Goal: Check status: Check status

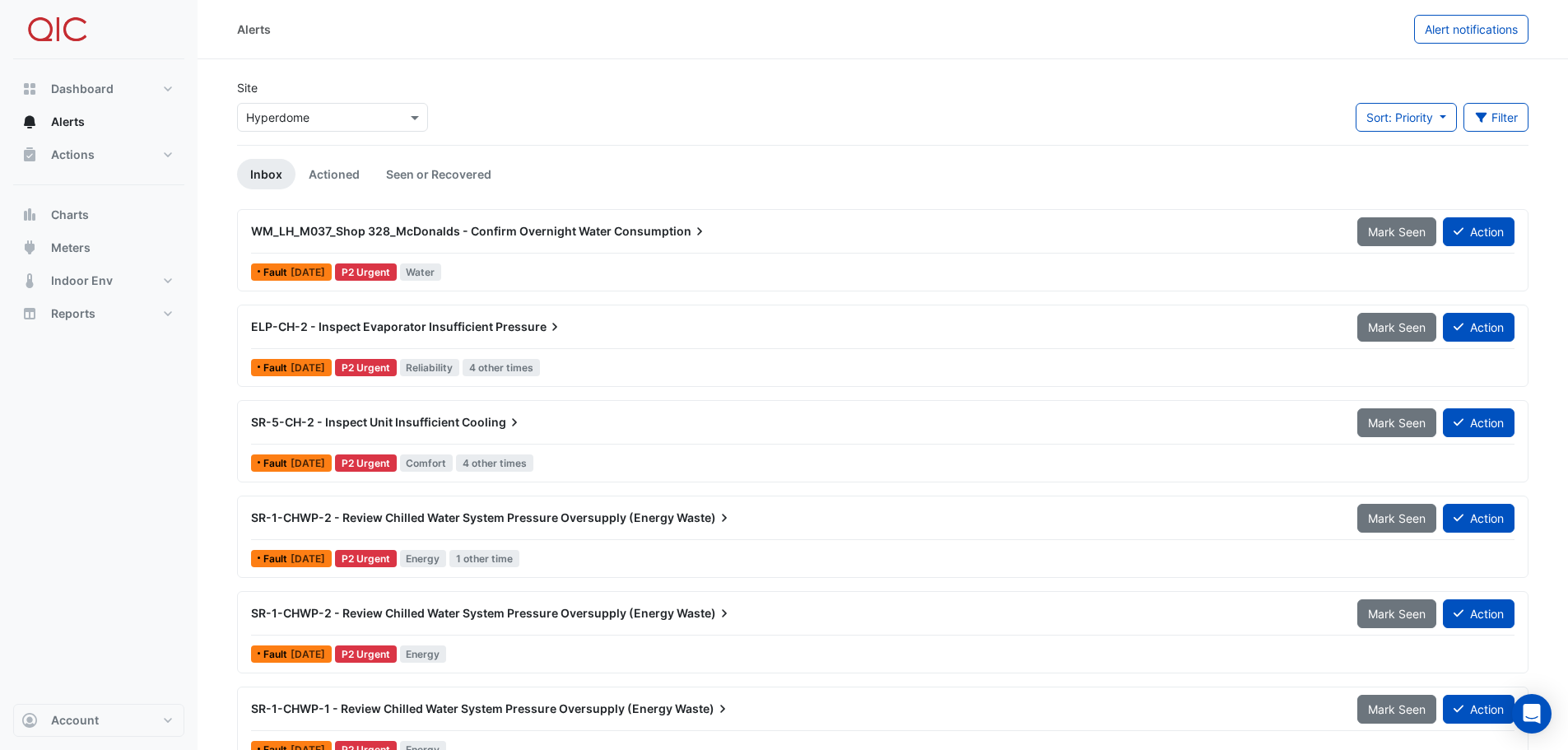
click at [317, 233] on span "WM_LH_M037_Shop 328_McDonalds - Confirm Overnight Water" at bounding box center [432, 231] width 361 height 14
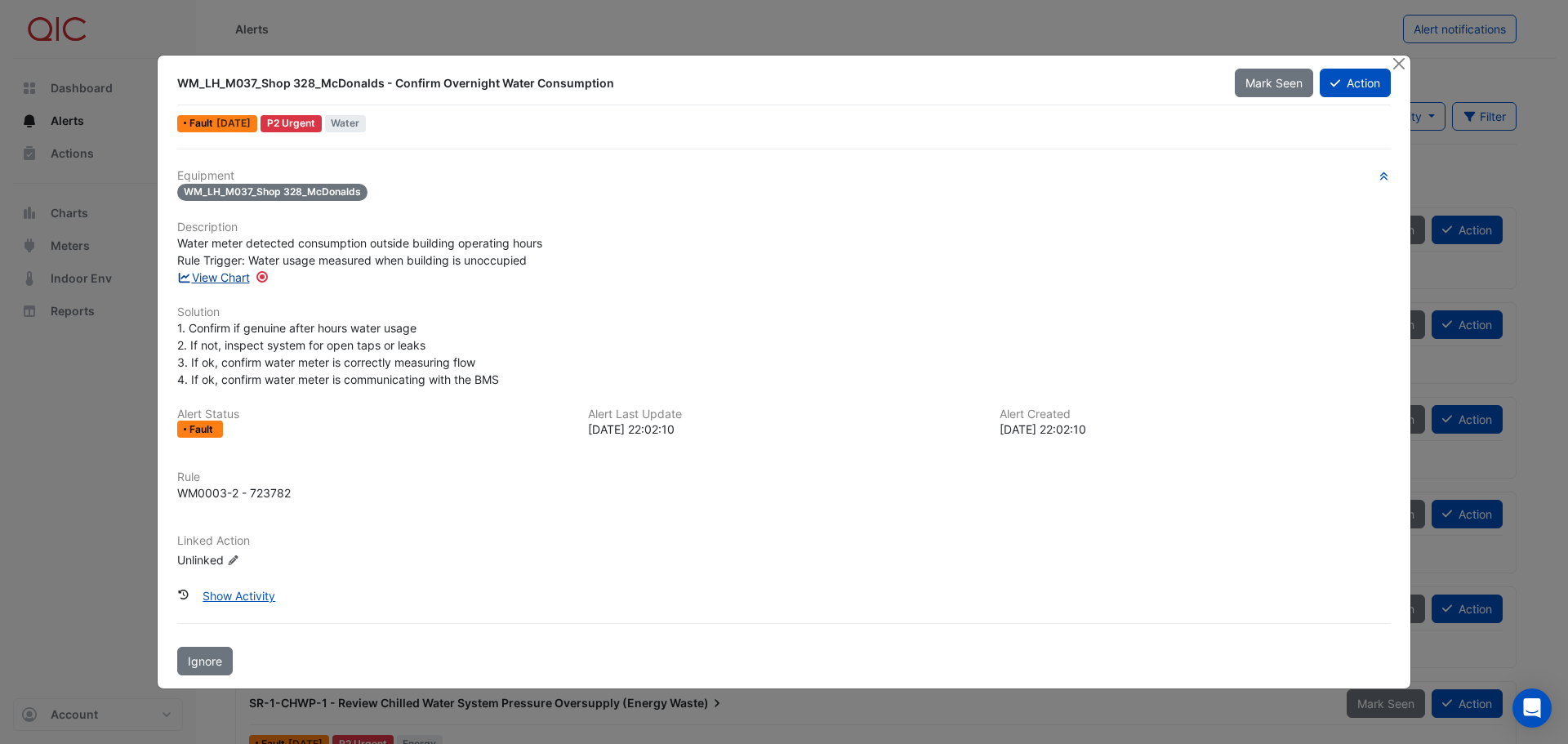
click at [194, 274] on link "View Chart" at bounding box center [213, 277] width 73 height 14
